Goal: Transaction & Acquisition: Download file/media

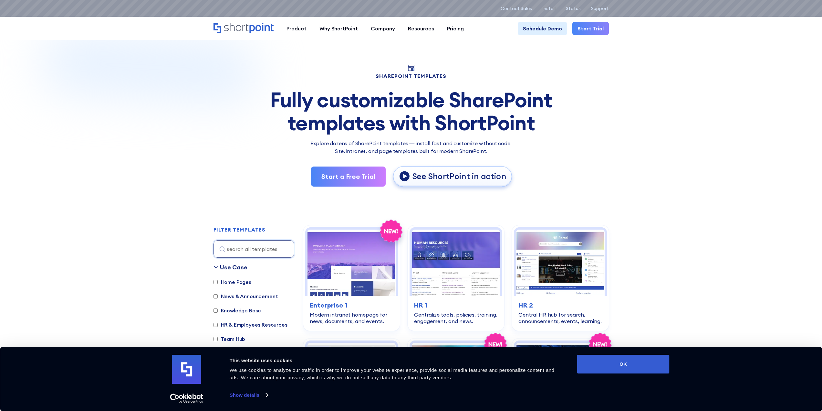
click at [436, 175] on p "See ShortPoint in action" at bounding box center [459, 176] width 94 height 11
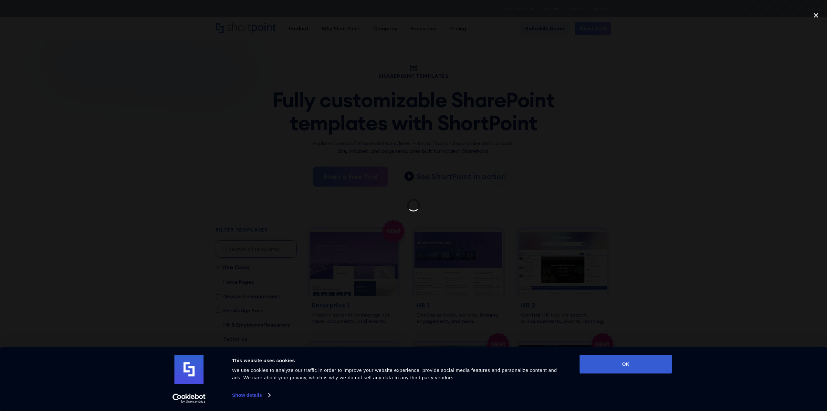
click at [471, 198] on div at bounding box center [413, 205] width 827 height 394
click at [251, 397] on link "Show details" at bounding box center [251, 395] width 38 height 10
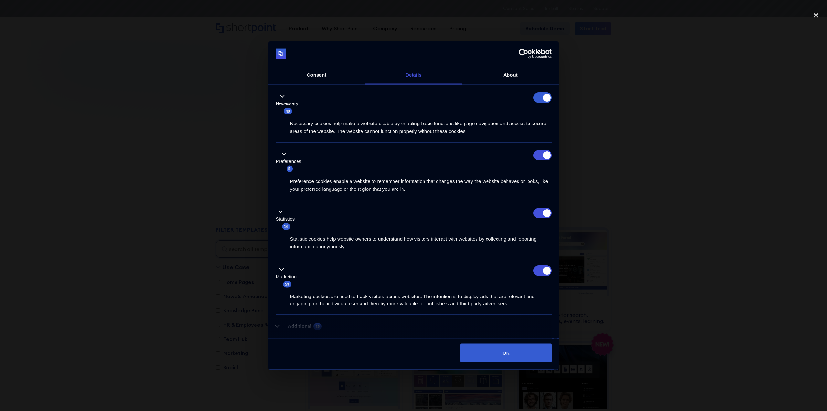
click at [304, 79] on link "Consent" at bounding box center [316, 75] width 97 height 18
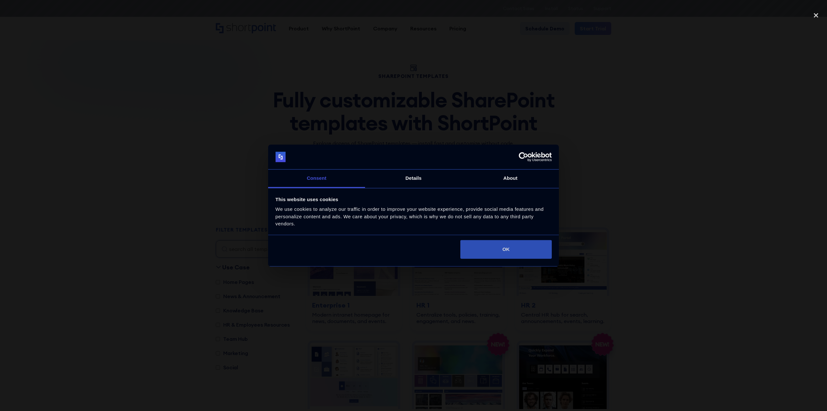
click at [479, 249] on button "OK" at bounding box center [506, 249] width 91 height 19
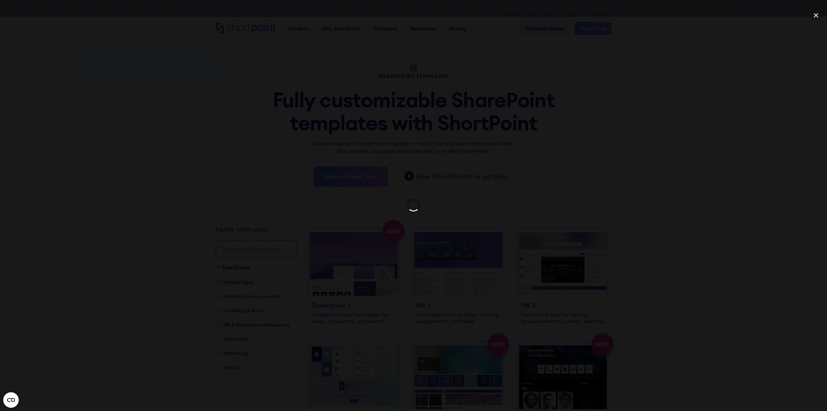
drag, startPoint x: 416, startPoint y: 190, endPoint x: 449, endPoint y: 182, distance: 34.3
click at [417, 189] on div at bounding box center [413, 205] width 827 height 394
click at [654, 180] on div at bounding box center [413, 205] width 827 height 394
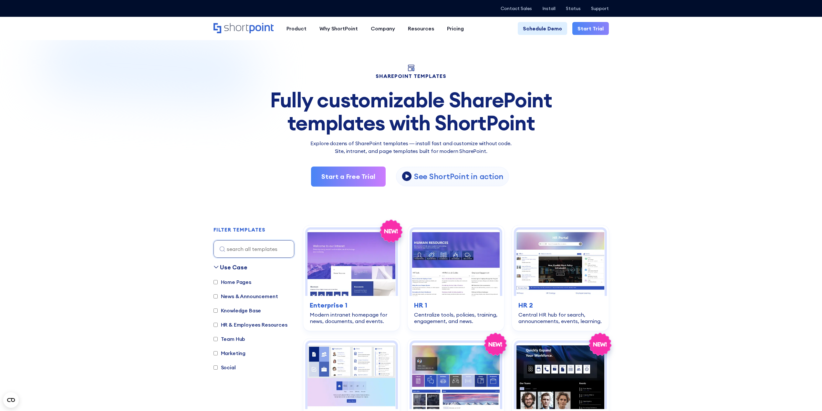
drag, startPoint x: 689, startPoint y: 198, endPoint x: 679, endPoint y: 198, distance: 10.0
click at [353, 278] on img at bounding box center [352, 262] width 88 height 66
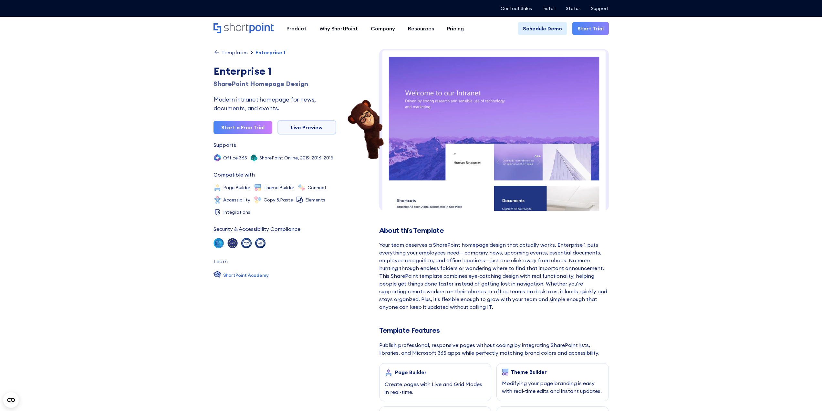
scroll to position [6, 0]
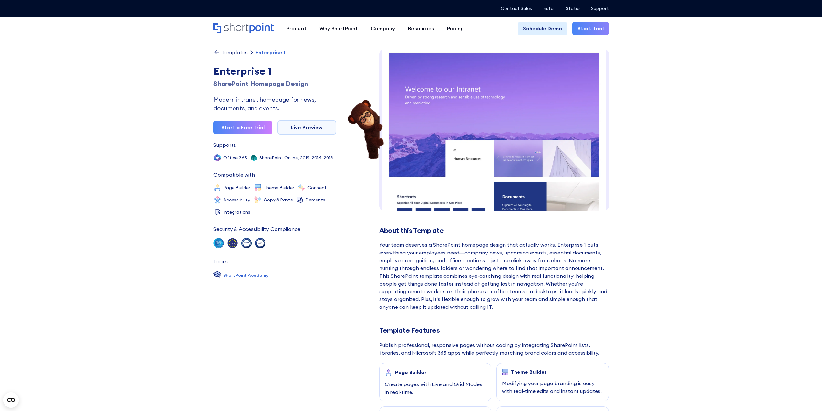
click at [448, 199] on img at bounding box center [494, 274] width 230 height 463
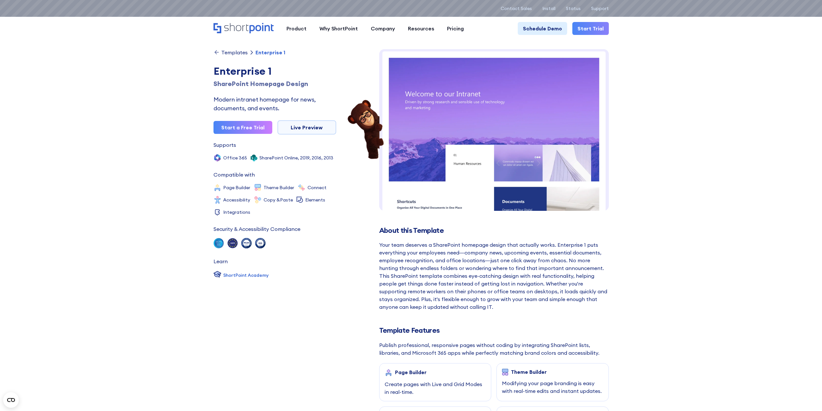
scroll to position [0, 0]
drag, startPoint x: 715, startPoint y: 168, endPoint x: 460, endPoint y: 130, distance: 257.1
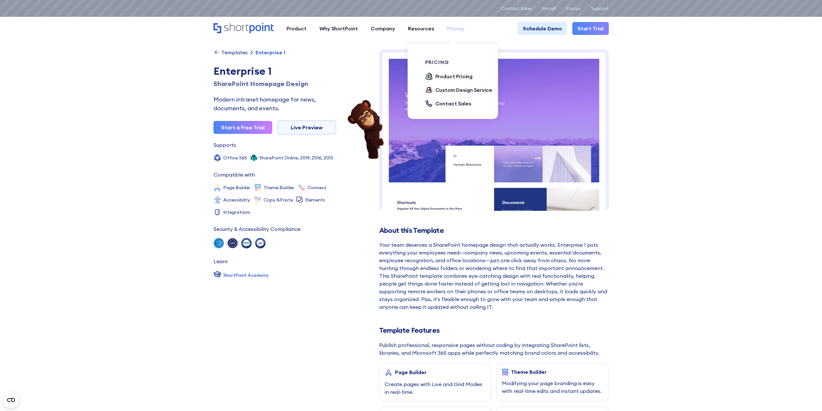
click at [449, 28] on div "Pricing" at bounding box center [455, 29] width 17 height 8
drag, startPoint x: 442, startPoint y: 74, endPoint x: 586, endPoint y: 109, distance: 148.2
click at [442, 74] on div "Product Pricing" at bounding box center [454, 76] width 37 height 8
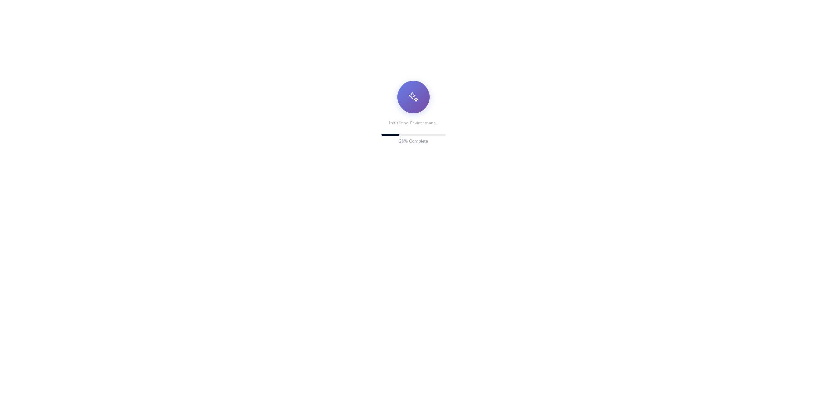
click at [599, 188] on div "Initializing Environment... 28 % Complete" at bounding box center [413, 246] width 827 height 492
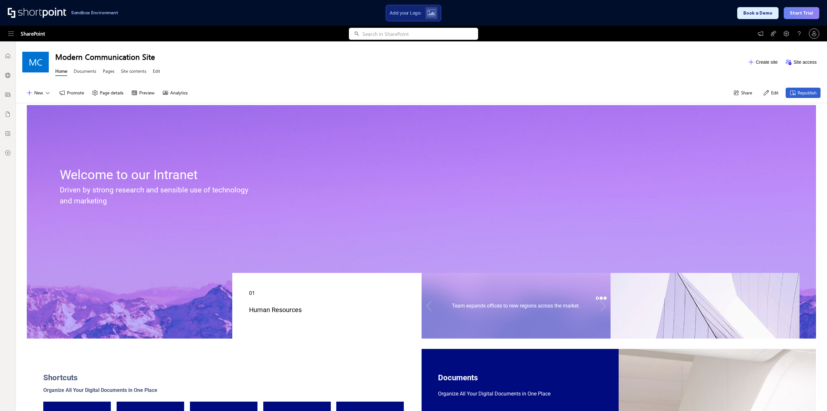
click at [699, 211] on div at bounding box center [421, 211] width 723 height 11
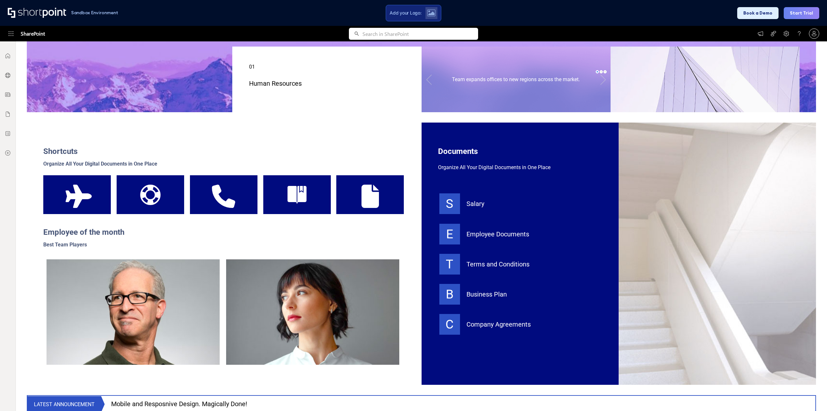
scroll to position [323, 0]
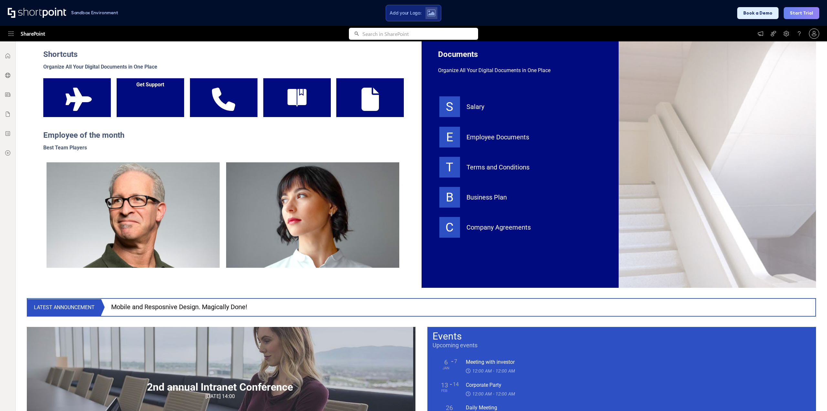
drag, startPoint x: 209, startPoint y: 109, endPoint x: 138, endPoint y: 114, distance: 71.3
click at [208, 109] on div "Call" at bounding box center [224, 97] width 68 height 39
drag, startPoint x: 138, startPoint y: 114, endPoint x: 292, endPoint y: 147, distance: 157.6
click at [140, 113] on div at bounding box center [151, 97] width 68 height 39
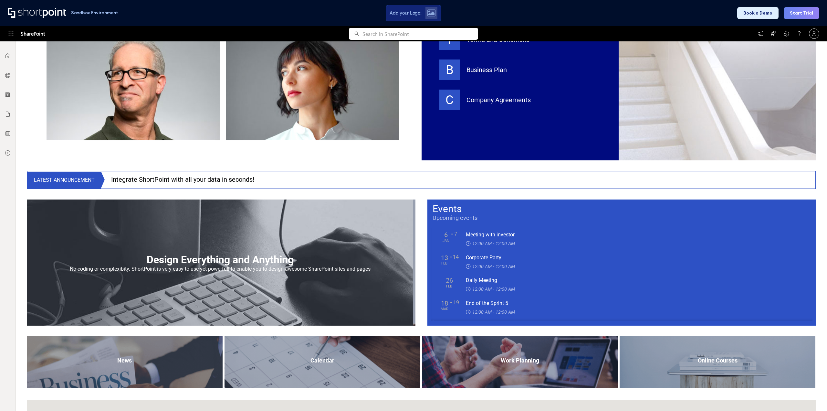
scroll to position [452, 0]
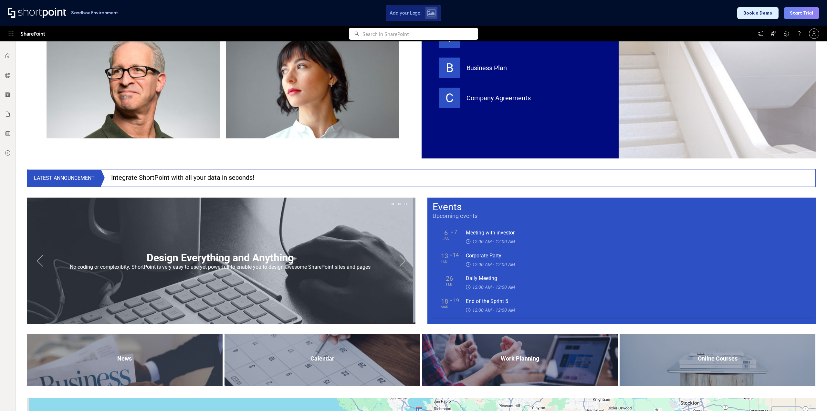
drag, startPoint x: 354, startPoint y: 120, endPoint x: 337, endPoint y: 226, distance: 107.0
click at [353, 124] on div at bounding box center [312, 85] width 173 height 105
click at [334, 246] on div at bounding box center [220, 260] width 386 height 126
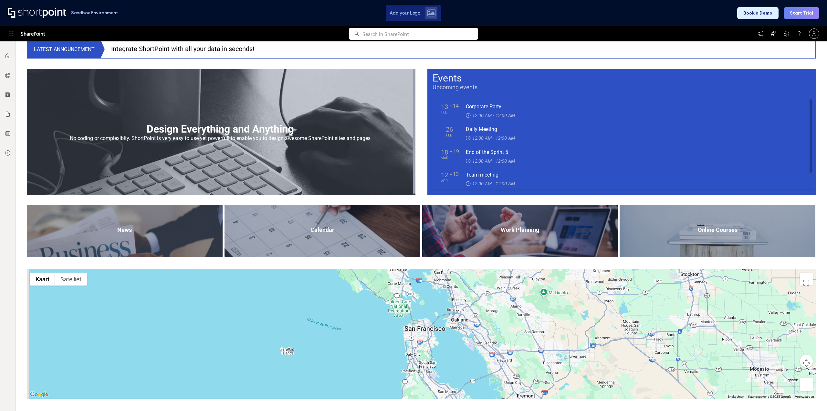
scroll to position [24, 0]
click at [562, 215] on div "Work Planning" at bounding box center [520, 231] width 196 height 52
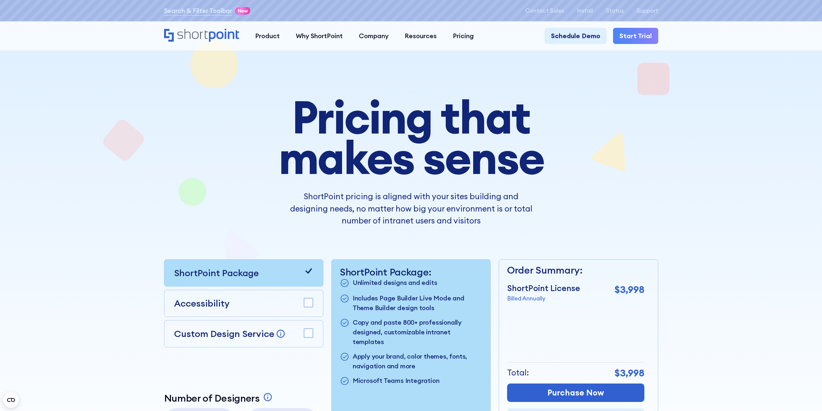
click at [232, 326] on div "Custom Design Service Bring your dream design to life with our Custom Design Se…" at bounding box center [243, 333] width 159 height 27
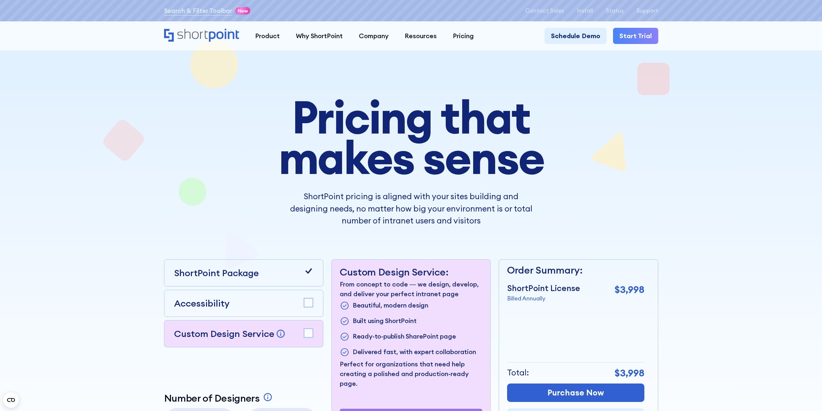
click at [236, 331] on p "Custom Design Service" at bounding box center [224, 334] width 100 height 12
click at [241, 304] on div "Accessibility" at bounding box center [243, 303] width 139 height 14
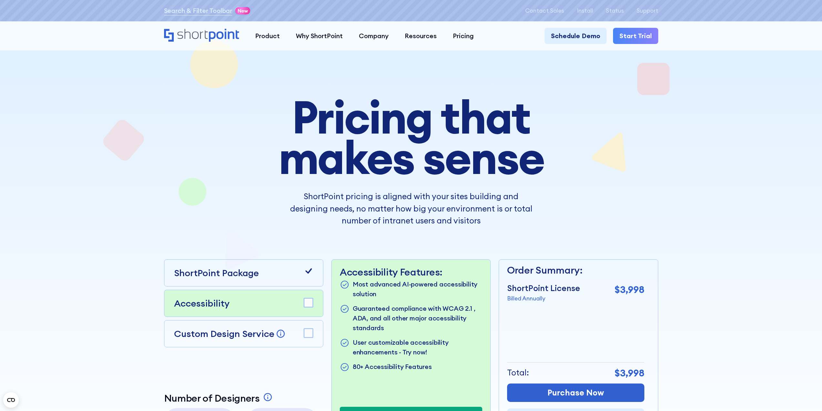
click at [240, 301] on div "Accessibility" at bounding box center [243, 303] width 139 height 14
click at [308, 301] on rect at bounding box center [308, 302] width 9 height 9
click at [712, 245] on div at bounding box center [411, 249] width 822 height 466
click at [307, 333] on rect at bounding box center [308, 332] width 9 height 9
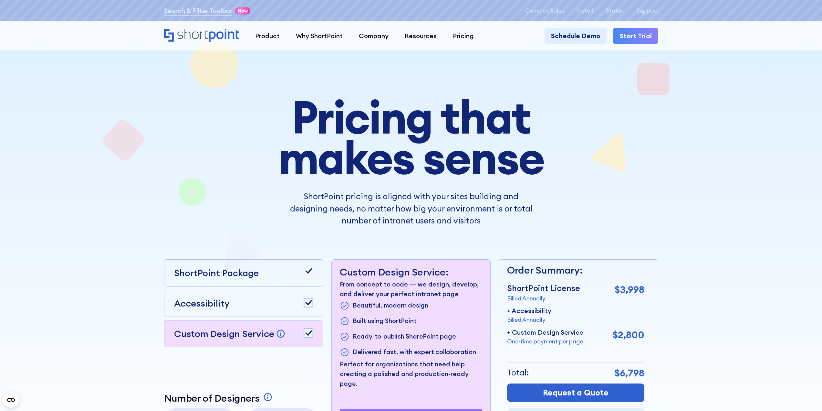
click at [312, 311] on div "Accessibility" at bounding box center [243, 303] width 159 height 27
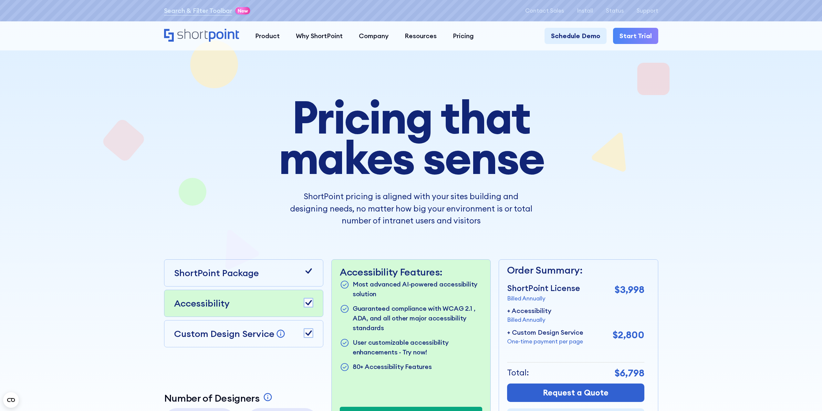
click at [309, 301] on rect at bounding box center [308, 302] width 9 height 9
click at [313, 335] on rect at bounding box center [308, 332] width 9 height 9
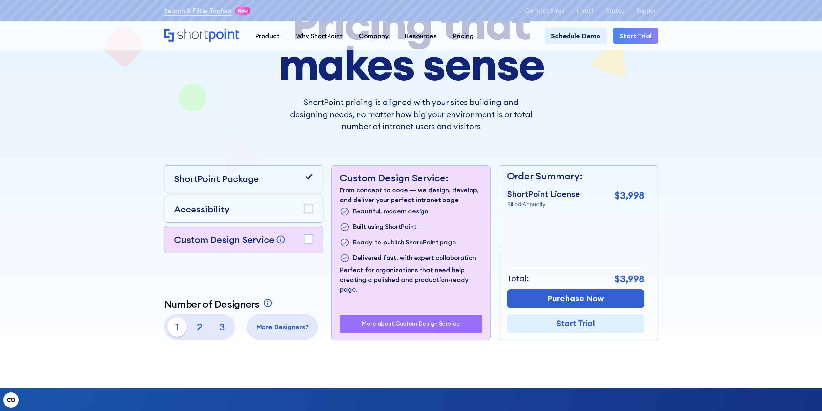
scroll to position [129, 0]
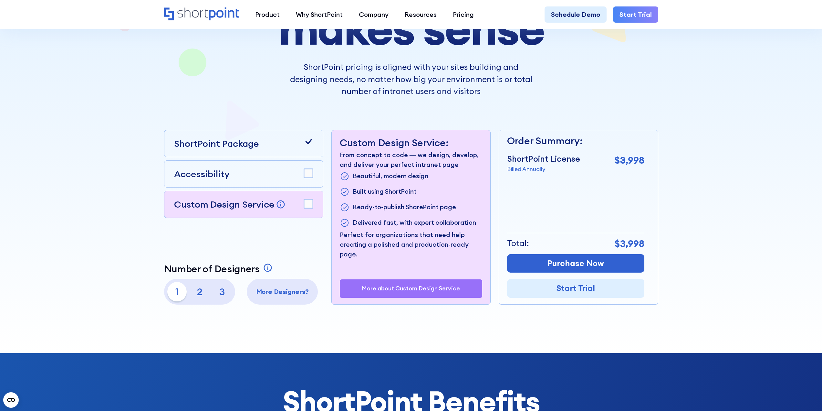
click at [221, 295] on p "3" at bounding box center [222, 291] width 19 height 19
click at [187, 292] on div "1 2 3" at bounding box center [199, 291] width 65 height 19
click at [306, 173] on rect at bounding box center [308, 173] width 9 height 9
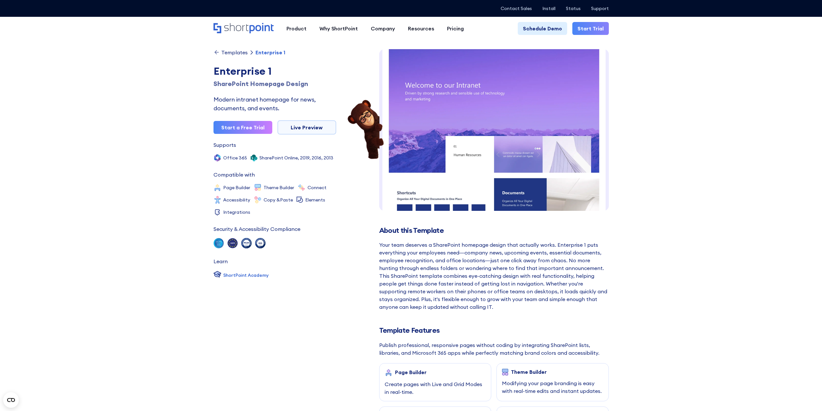
scroll to position [7, 0]
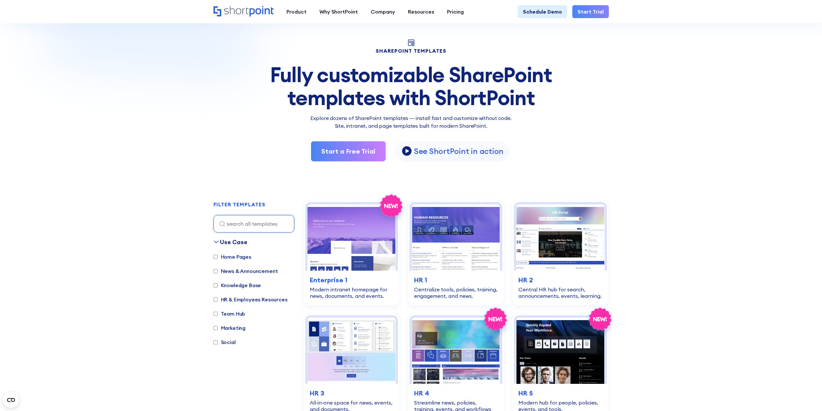
scroll to position [162, 0]
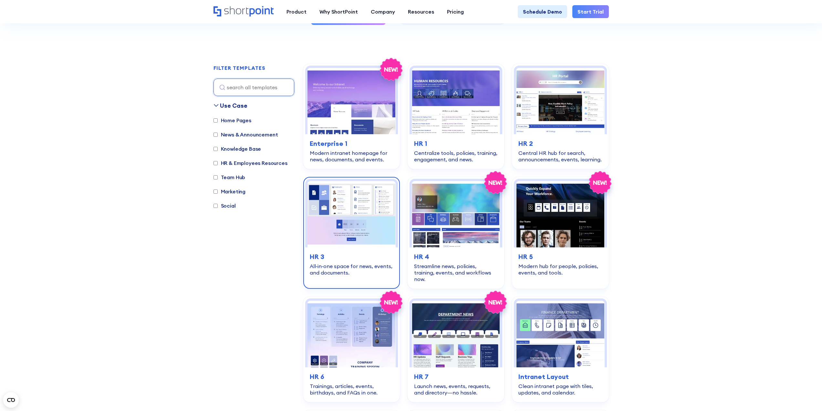
click at [352, 234] on img at bounding box center [352, 214] width 88 height 66
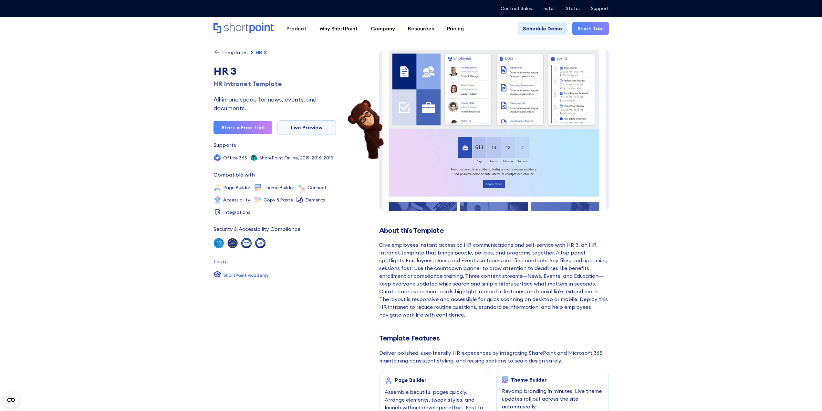
scroll to position [10, 0]
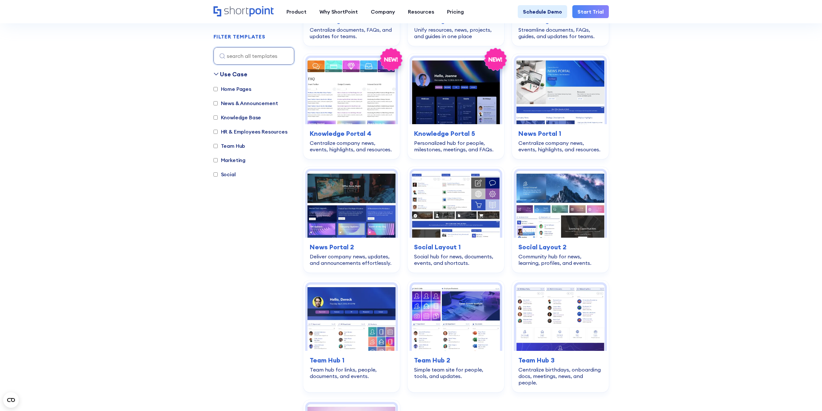
scroll to position [85, 0]
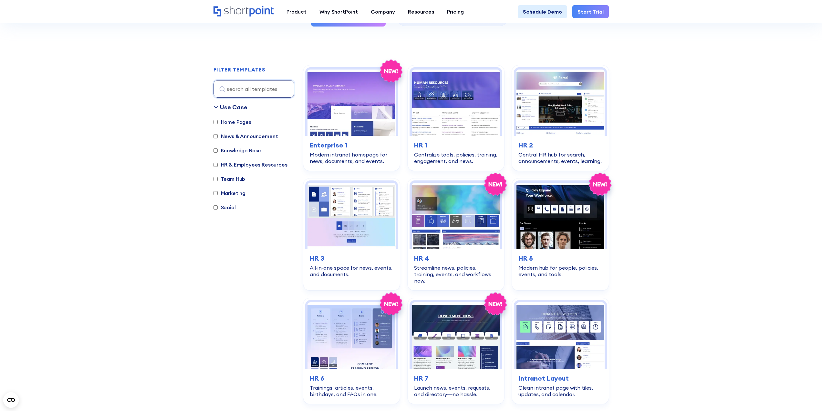
drag, startPoint x: 689, startPoint y: 191, endPoint x: 684, endPoint y: 87, distance: 104.5
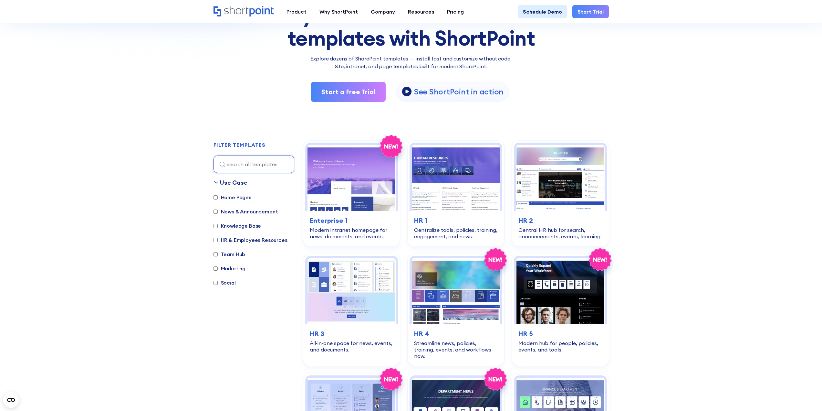
drag, startPoint x: 668, startPoint y: 125, endPoint x: 515, endPoint y: 98, distance: 155.1
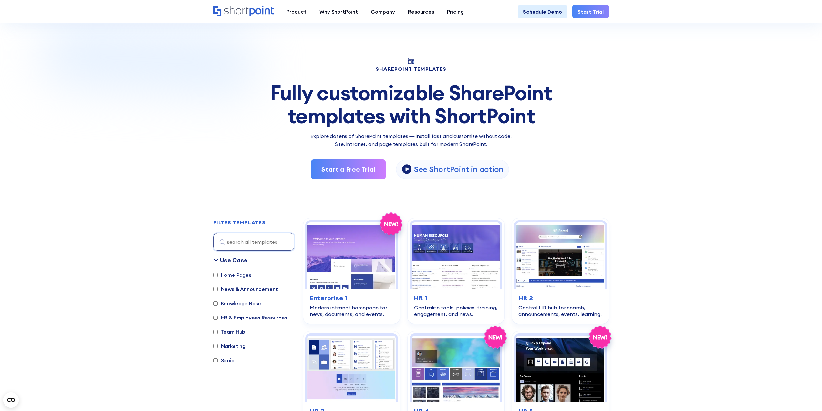
scroll to position [0, 0]
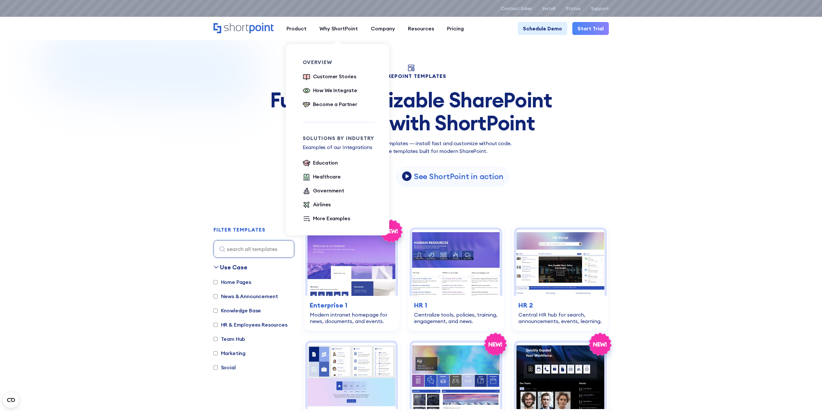
click at [334, 97] on ul "Customer Stories How We Integrate Become a Partner" at bounding box center [339, 90] width 72 height 37
click at [335, 101] on div "Become a Partner" at bounding box center [335, 104] width 44 height 8
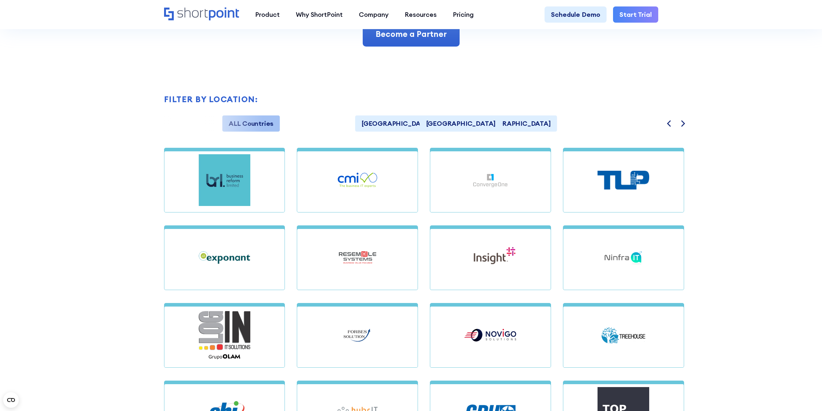
scroll to position [679, 0]
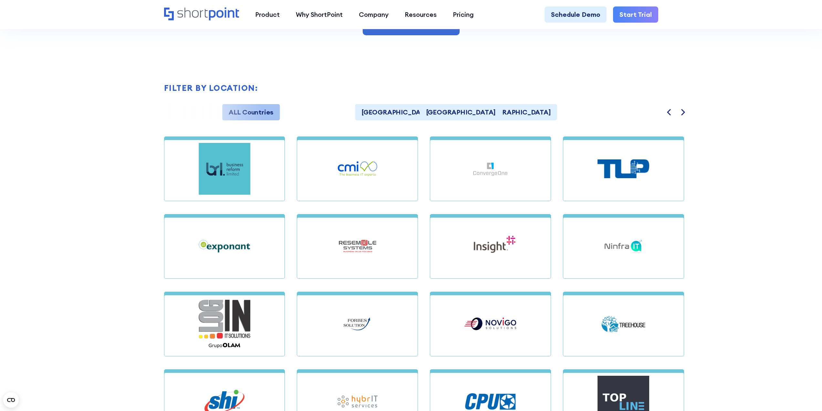
click at [738, 188] on section "Elevate Your Business Become a ShortPoint Partner Developing in SharePoint can …" at bounding box center [411, 34] width 822 height 1393
click at [680, 115] on icon "Next" at bounding box center [683, 112] width 6 height 6
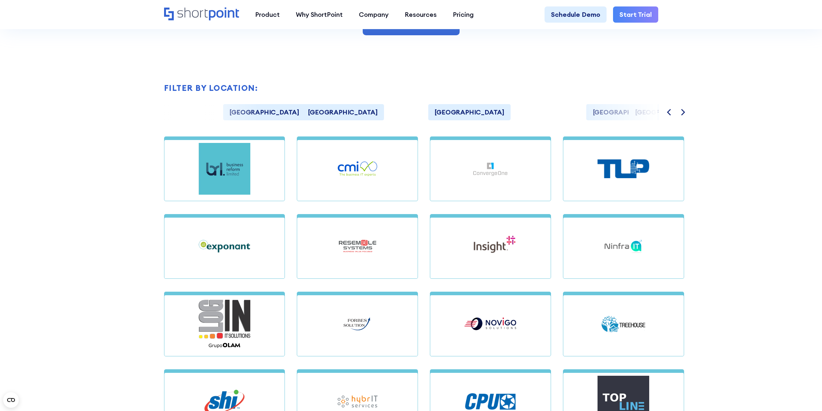
click at [680, 115] on icon "Next" at bounding box center [683, 112] width 6 height 6
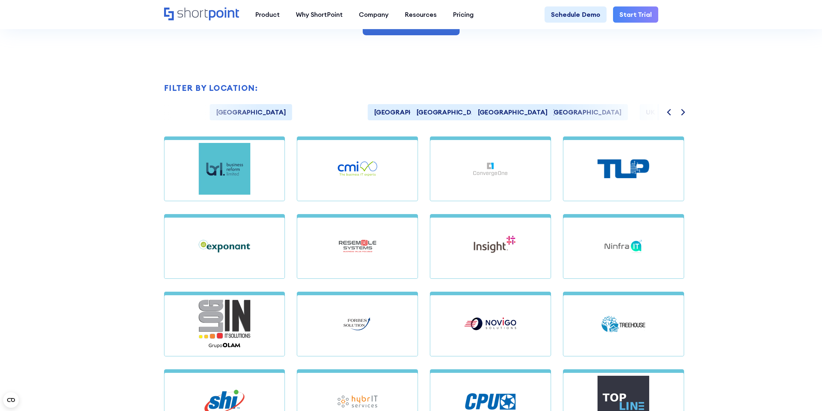
click at [680, 115] on icon "Next" at bounding box center [683, 112] width 6 height 6
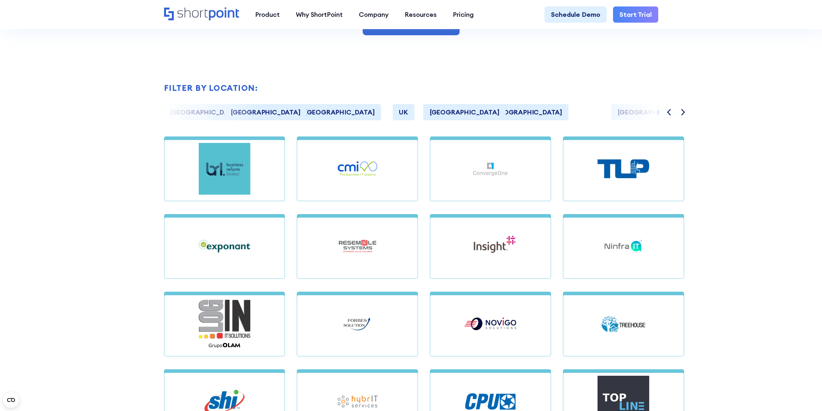
click at [680, 115] on icon "Next" at bounding box center [683, 112] width 6 height 6
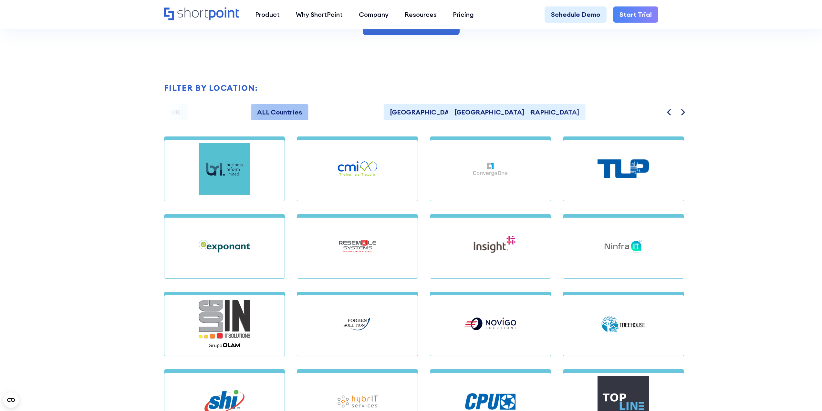
click at [680, 115] on icon "Next" at bounding box center [683, 112] width 6 height 6
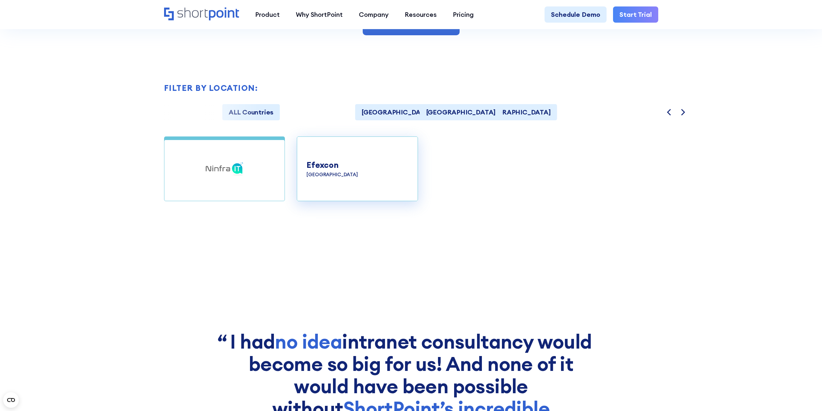
click at [322, 168] on h4 "Efexcon" at bounding box center [357, 165] width 101 height 12
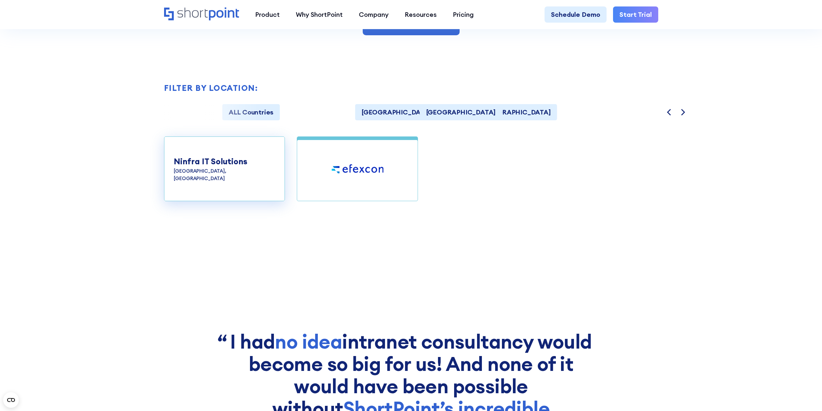
click at [226, 167] on h4 "Ninfra IT Solutions" at bounding box center [224, 161] width 101 height 12
click at [207, 165] on h4 "Ninfra IT Solutions" at bounding box center [224, 161] width 101 height 12
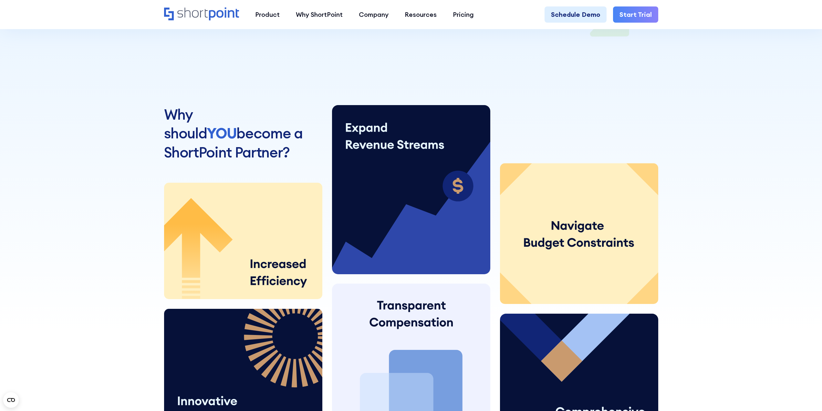
scroll to position [0, 0]
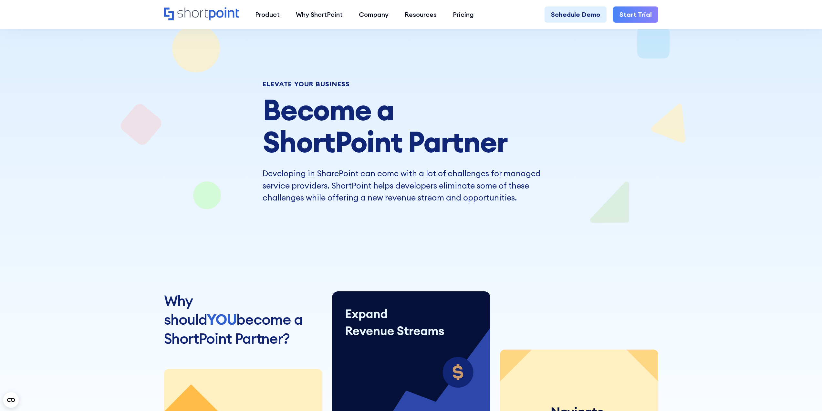
drag, startPoint x: 654, startPoint y: 155, endPoint x: 357, endPoint y: 1, distance: 334.9
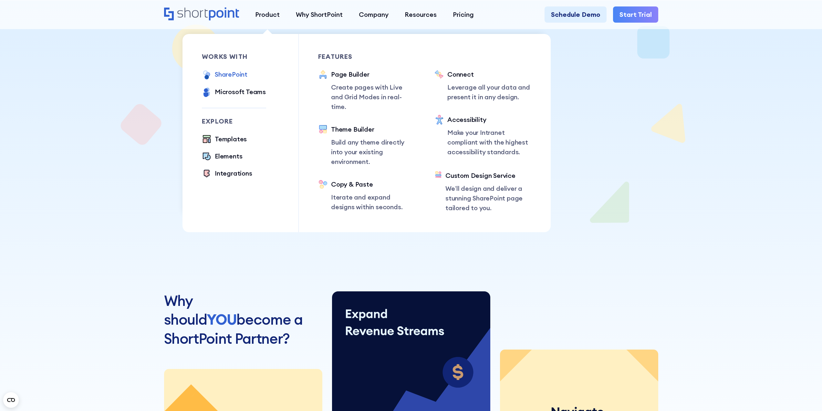
click at [224, 77] on div "SharePoint" at bounding box center [231, 74] width 33 height 10
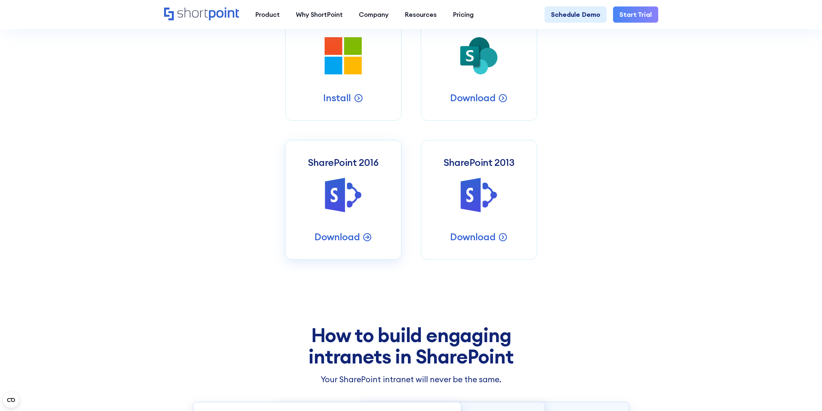
scroll to position [420, 0]
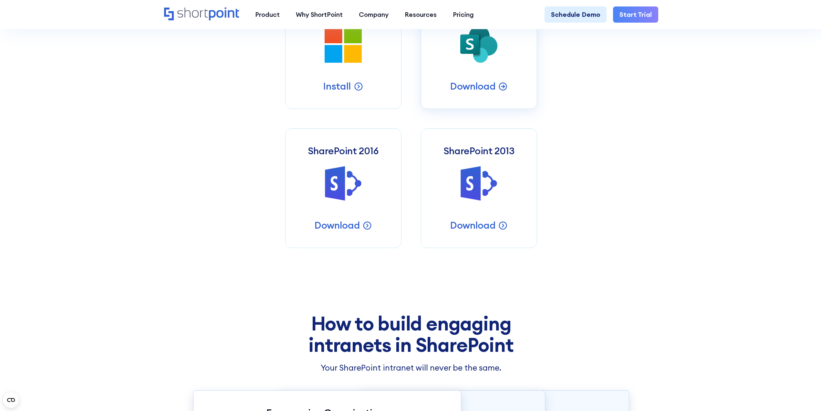
click at [439, 83] on link "SharePoint 2019 SharePoint 2019 Server Intranets Download" at bounding box center [479, 49] width 116 height 120
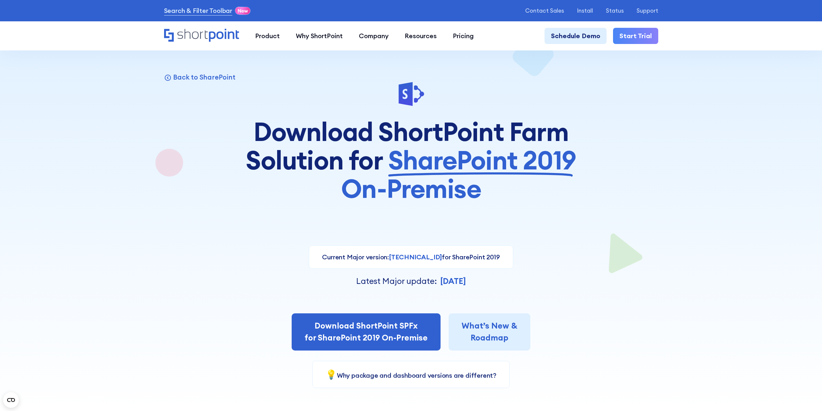
scroll to position [129, 0]
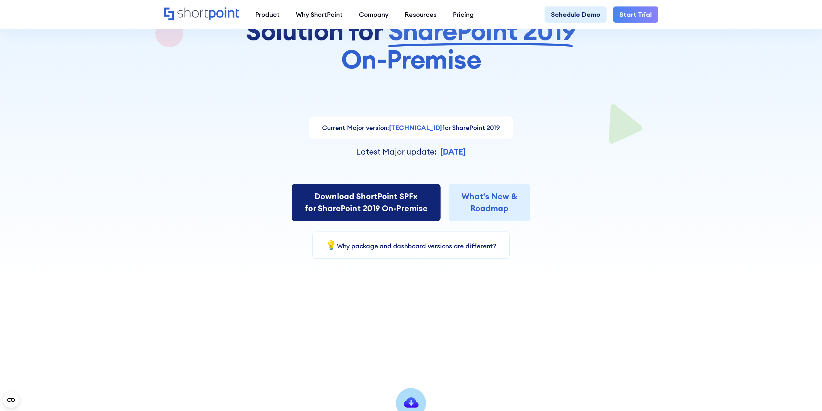
click at [403, 186] on link "Download ShortPoint SPFx for SharePoint 2019 On-Premise" at bounding box center [366, 202] width 149 height 37
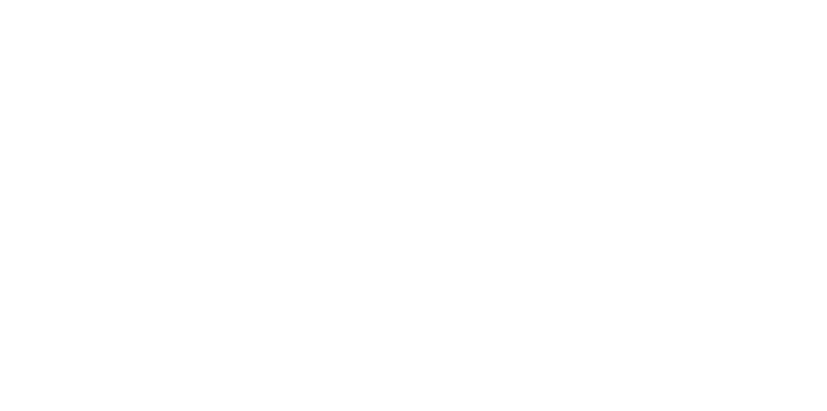
select select "SharePoint SE"
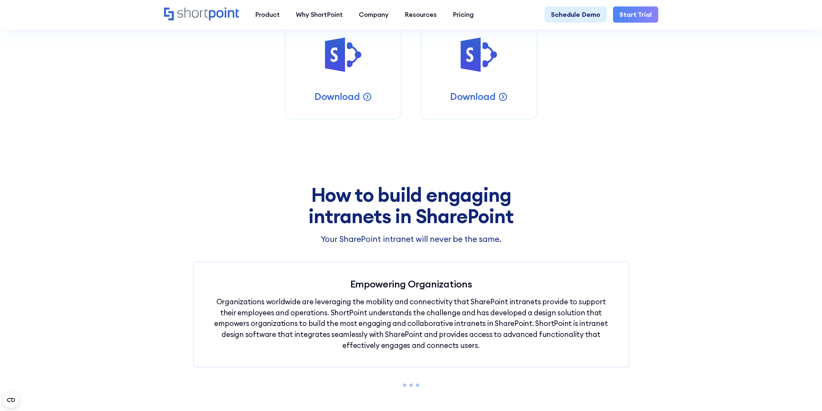
drag, startPoint x: 574, startPoint y: 183, endPoint x: 592, endPoint y: 236, distance: 56.5
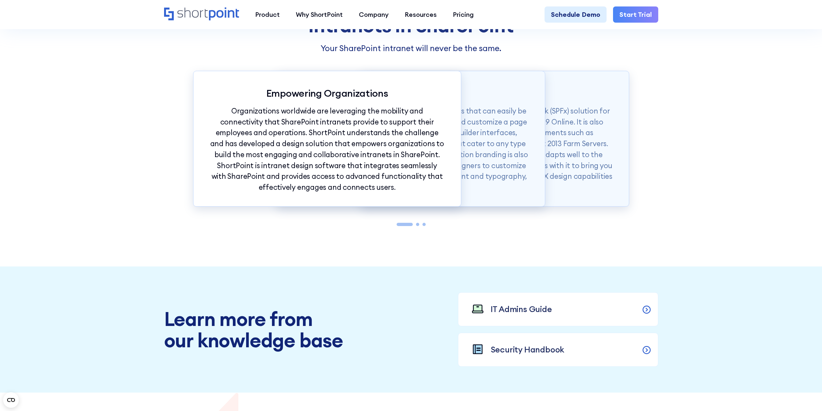
drag, startPoint x: 652, startPoint y: 152, endPoint x: 683, endPoint y: 239, distance: 92.4
